Goal: Task Accomplishment & Management: Complete application form

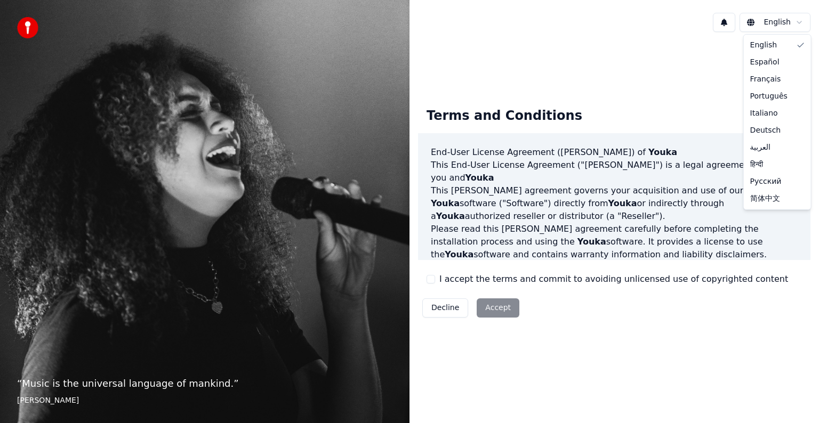
click at [797, 21] on html "“ Music is the universal language of mankind. ” [PERSON_NAME] English Terms and…" at bounding box center [409, 211] width 819 height 423
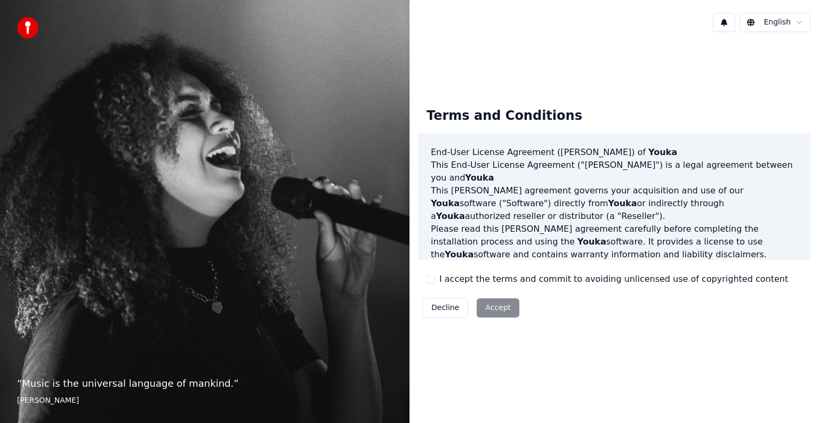
click at [491, 309] on html "“ Music is the universal language of mankind. ” Henry Wadsworth Longfellow Engl…" at bounding box center [409, 211] width 819 height 423
click at [495, 306] on div "Decline Accept" at bounding box center [471, 308] width 106 height 28
click at [493, 303] on div "Decline Accept" at bounding box center [471, 308] width 106 height 28
click at [493, 313] on div "Decline Accept" at bounding box center [471, 308] width 106 height 28
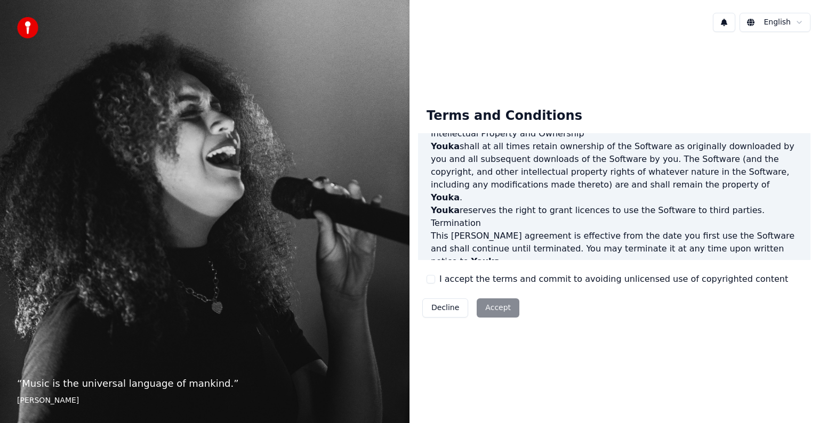
scroll to position [615, 0]
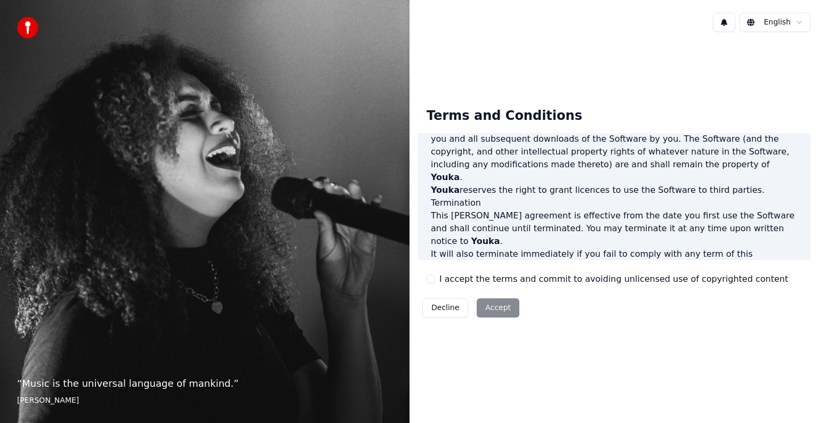
click at [491, 305] on div "Decline Accept" at bounding box center [471, 308] width 106 height 28
click at [491, 306] on div "Decline Accept" at bounding box center [471, 308] width 106 height 28
click at [491, 307] on div "Decline Accept" at bounding box center [471, 308] width 106 height 28
click at [747, 280] on label "I accept the terms and commit to avoiding unlicensed use of copyrighted content" at bounding box center [613, 279] width 349 height 13
click at [435, 280] on button "I accept the terms and commit to avoiding unlicensed use of copyrighted content" at bounding box center [430, 279] width 9 height 9
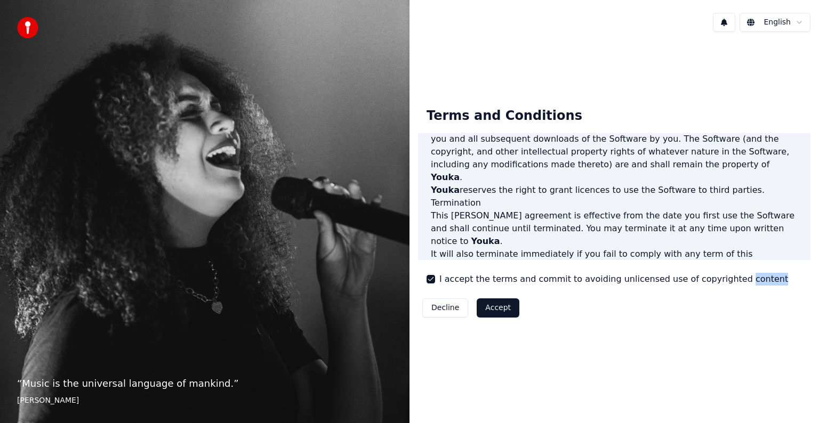
click at [747, 280] on label "I accept the terms and commit to avoiding unlicensed use of copyrighted content" at bounding box center [613, 279] width 349 height 13
click at [435, 280] on button "I accept the terms and commit to avoiding unlicensed use of copyrighted content" at bounding box center [430, 279] width 9 height 9
click at [747, 280] on label "I accept the terms and commit to avoiding unlicensed use of copyrighted content" at bounding box center [613, 279] width 349 height 13
click at [435, 280] on button "I accept the terms and commit to avoiding unlicensed use of copyrighted content" at bounding box center [430, 279] width 9 height 9
click at [487, 306] on button "Accept" at bounding box center [498, 307] width 43 height 19
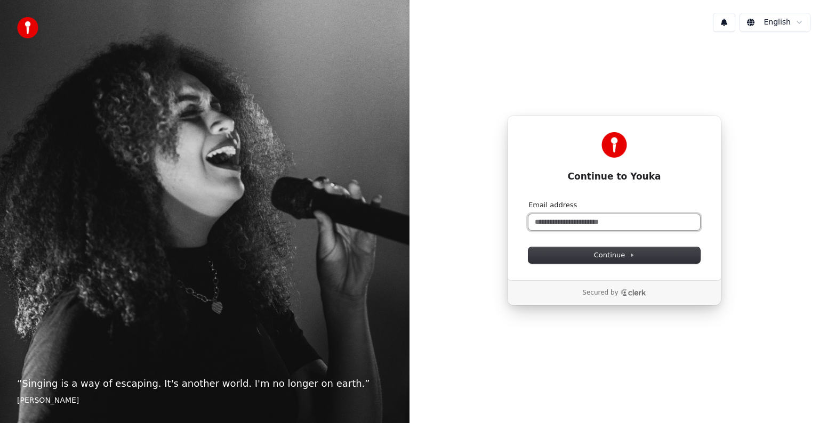
click at [640, 222] on input "Email address" at bounding box center [614, 222] width 172 height 16
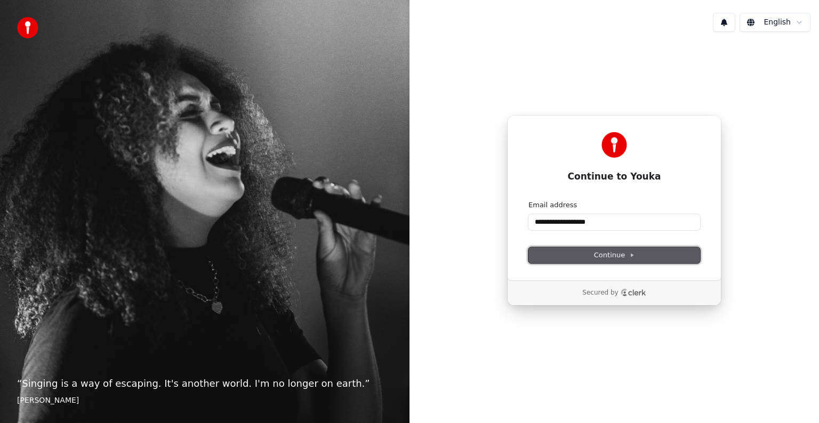
click at [623, 253] on span "Continue" at bounding box center [614, 256] width 41 height 10
type input "**********"
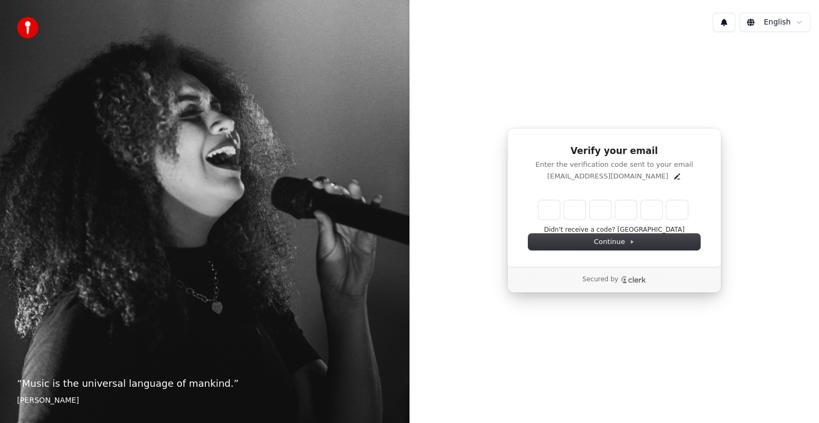
click at [576, 66] on div "Verify your email Enter the verification code sent to your email hilife120@gmai…" at bounding box center [613, 211] width 409 height 340
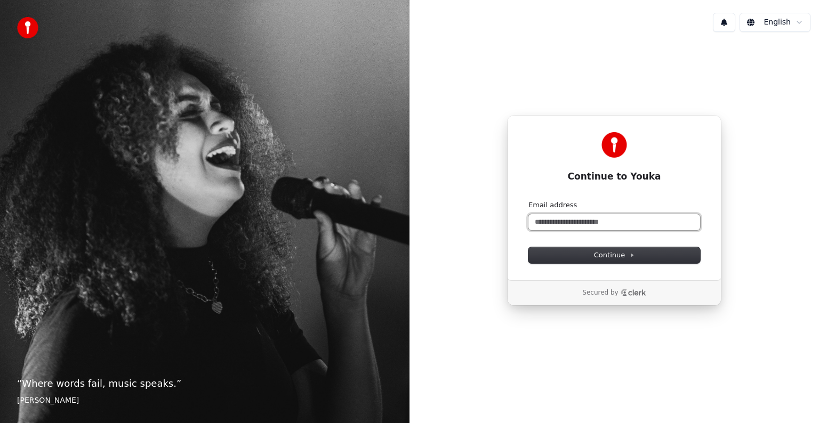
click at [610, 221] on input "Email address" at bounding box center [614, 222] width 172 height 16
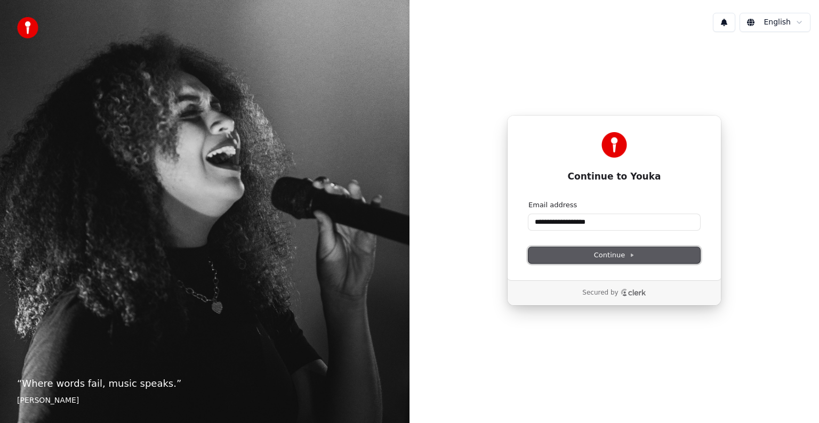
click at [624, 251] on span "Continue" at bounding box center [614, 256] width 41 height 10
type input "**********"
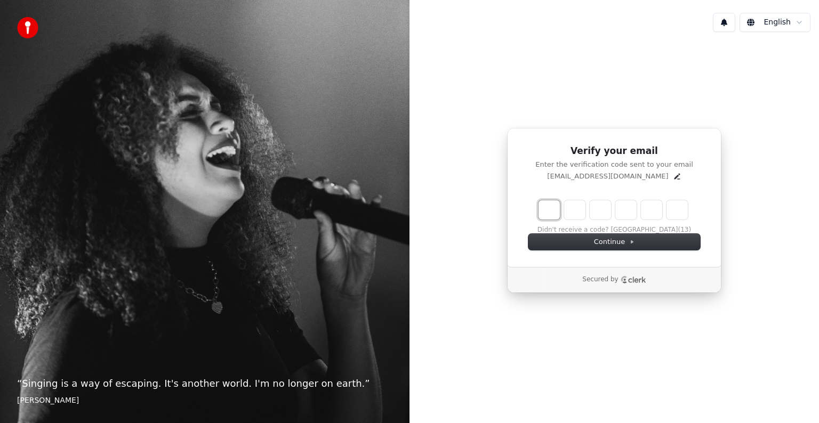
type input "*"
type input "**"
type input "*"
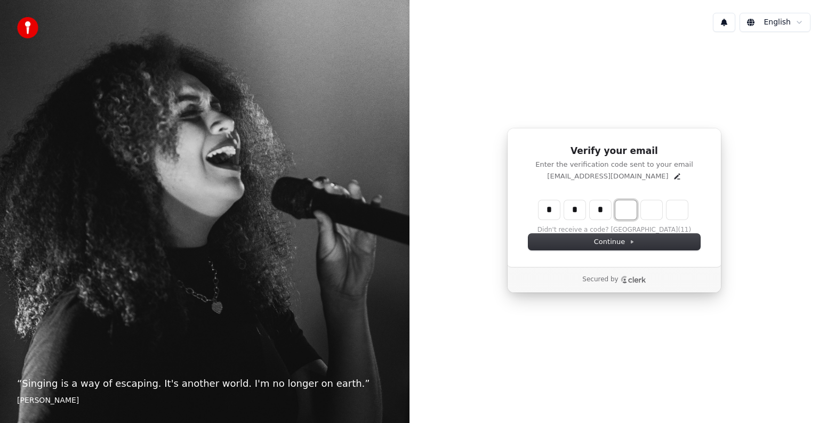
type input "***"
type input "*"
type input "****"
type input "*"
type input "******"
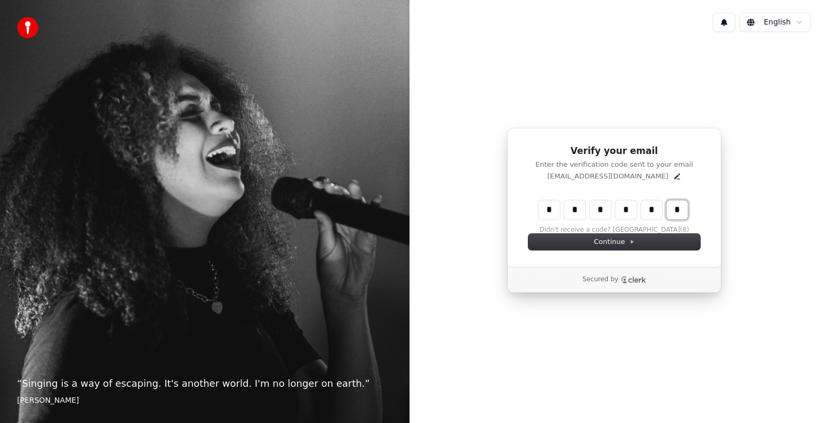
type input "*"
